Goal: Transaction & Acquisition: Download file/media

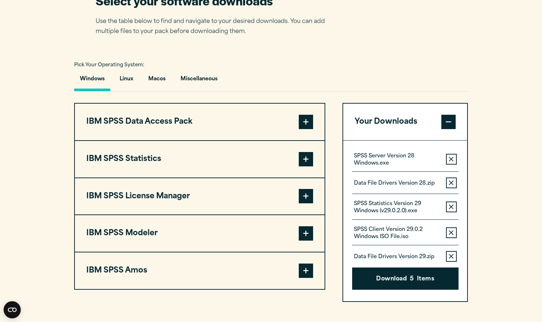
scroll to position [476, 0]
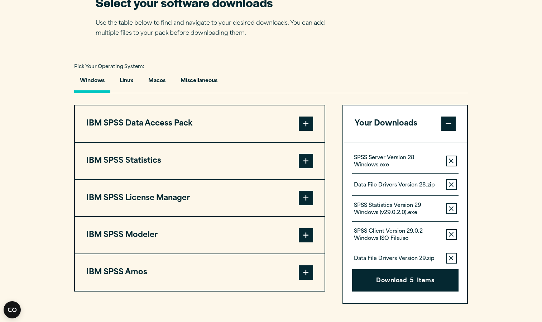
click at [305, 125] on span at bounding box center [306, 123] width 14 height 14
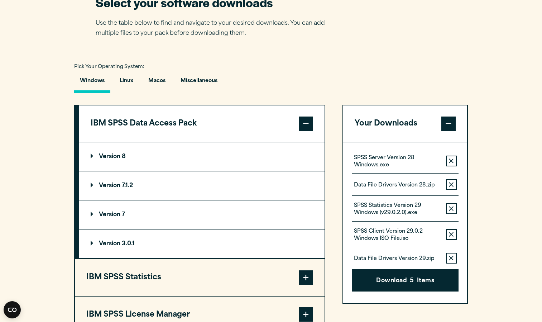
click at [305, 125] on span at bounding box center [306, 123] width 14 height 14
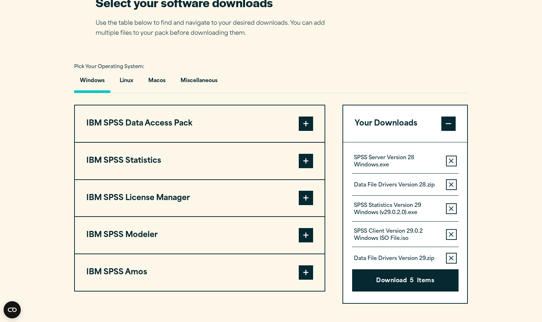
click at [308, 162] on span at bounding box center [306, 161] width 14 height 14
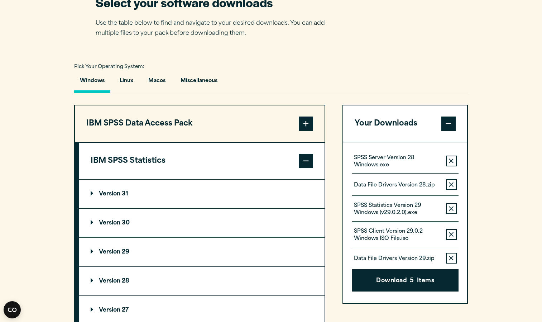
click at [270, 246] on summary "Version 29" at bounding box center [201, 251] width 245 height 29
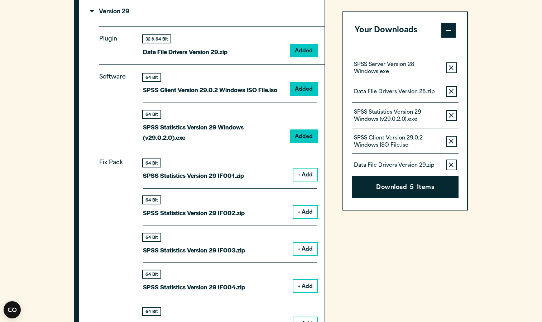
scroll to position [713, 0]
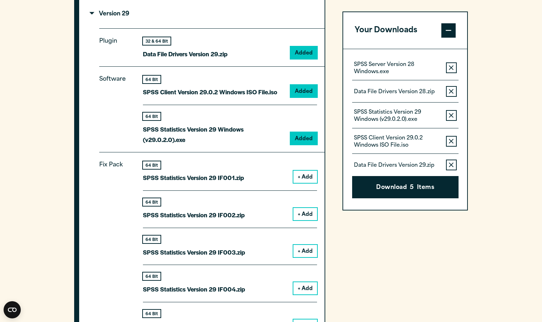
click at [451, 70] on icon "button" at bounding box center [451, 67] width 5 height 5
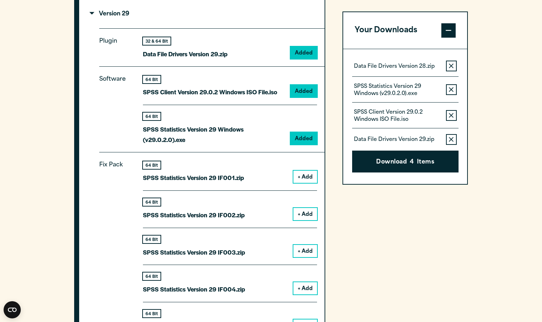
click at [451, 70] on button "Remove this item from your software download list" at bounding box center [451, 66] width 11 height 11
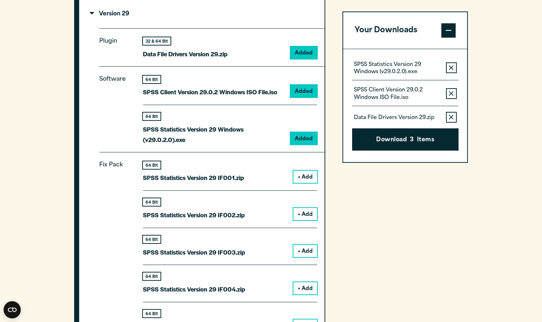
click at [451, 93] on icon "button" at bounding box center [451, 93] width 5 height 5
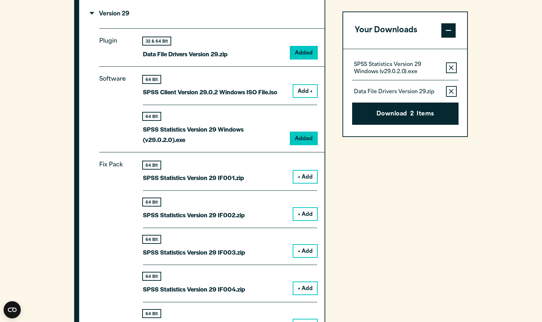
click at [451, 93] on icon "button" at bounding box center [451, 91] width 5 height 5
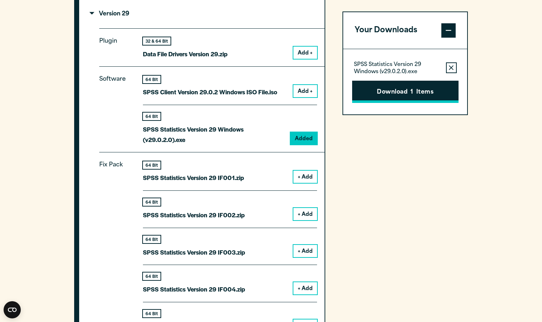
click at [437, 89] on button "Download 1 Items" at bounding box center [405, 92] width 106 height 22
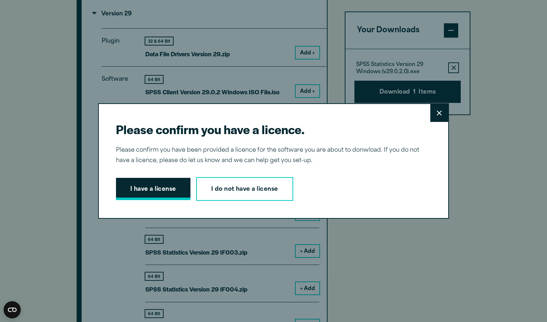
click at [174, 187] on button "I have a license" at bounding box center [153, 189] width 74 height 22
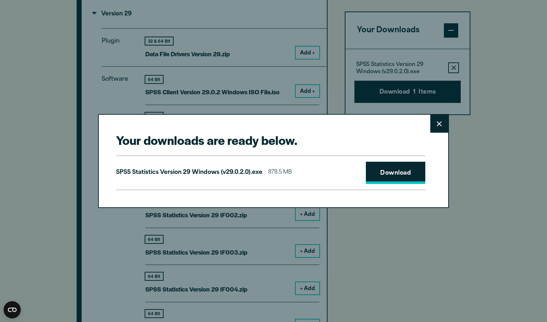
click at [372, 172] on link "Download" at bounding box center [395, 173] width 59 height 22
click at [397, 174] on link "Download" at bounding box center [395, 173] width 59 height 22
click at [439, 122] on button "Close" at bounding box center [439, 124] width 18 height 18
